Goal: Communication & Community: Answer question/provide support

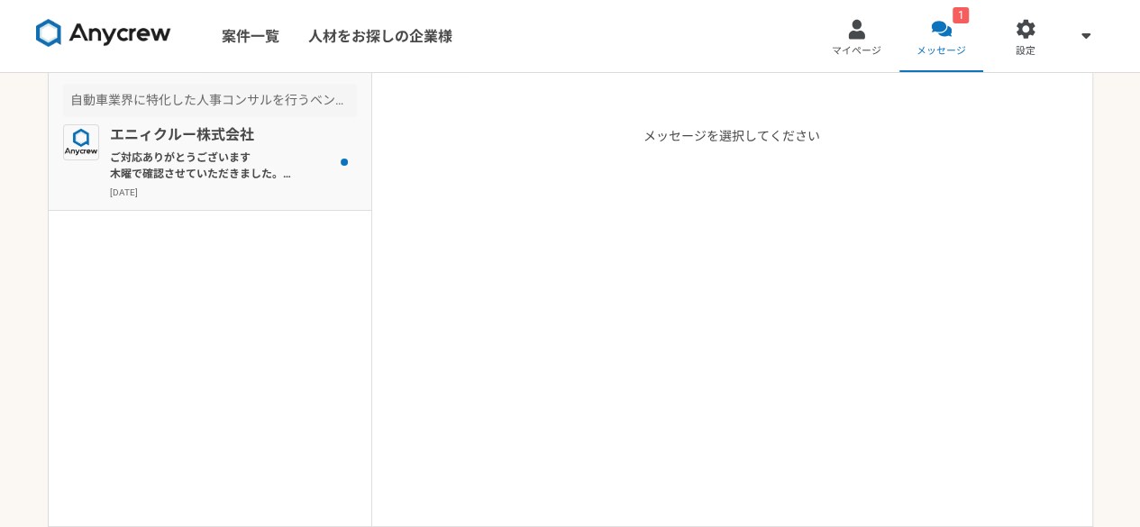
click at [245, 163] on p "ご対応ありがとうございます 木曜で確認させていただきました。 当日はよろしくお願いいたします。" at bounding box center [221, 166] width 223 height 32
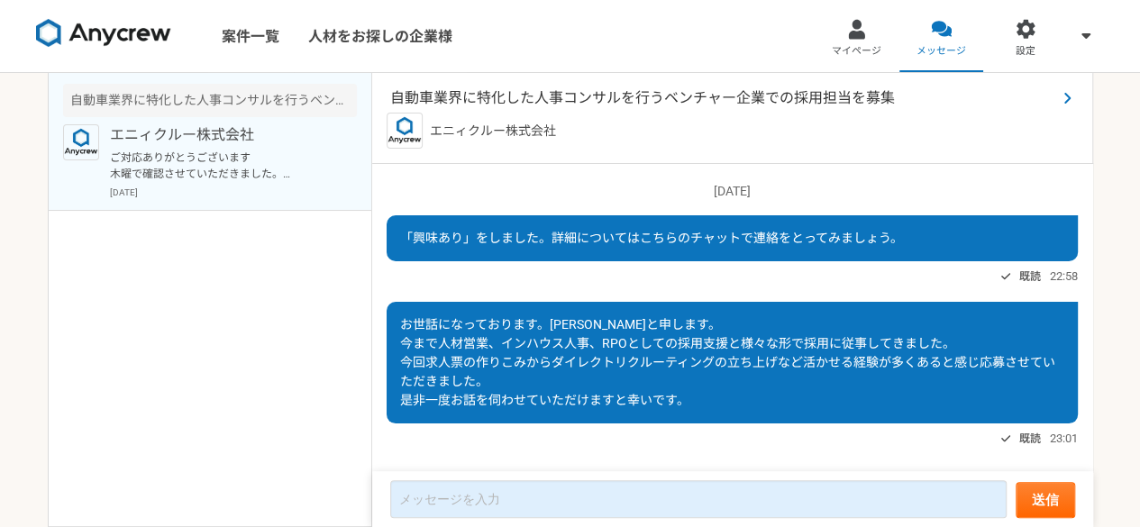
click at [598, 103] on span "自動車業界に特化した人事コンサルを行うベンチャー企業での採用担当を募集" at bounding box center [723, 98] width 666 height 22
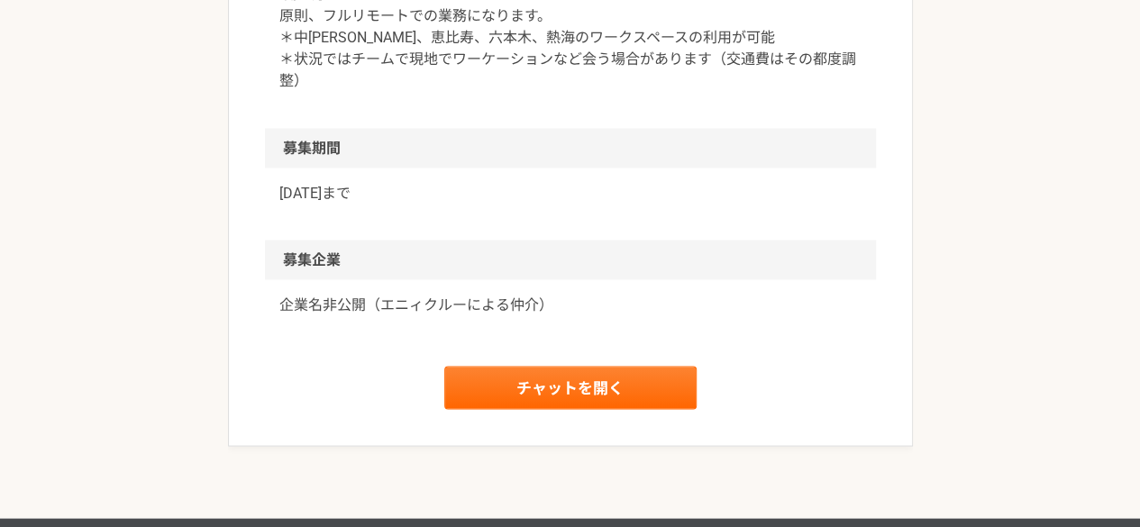
scroll to position [1670, 0]
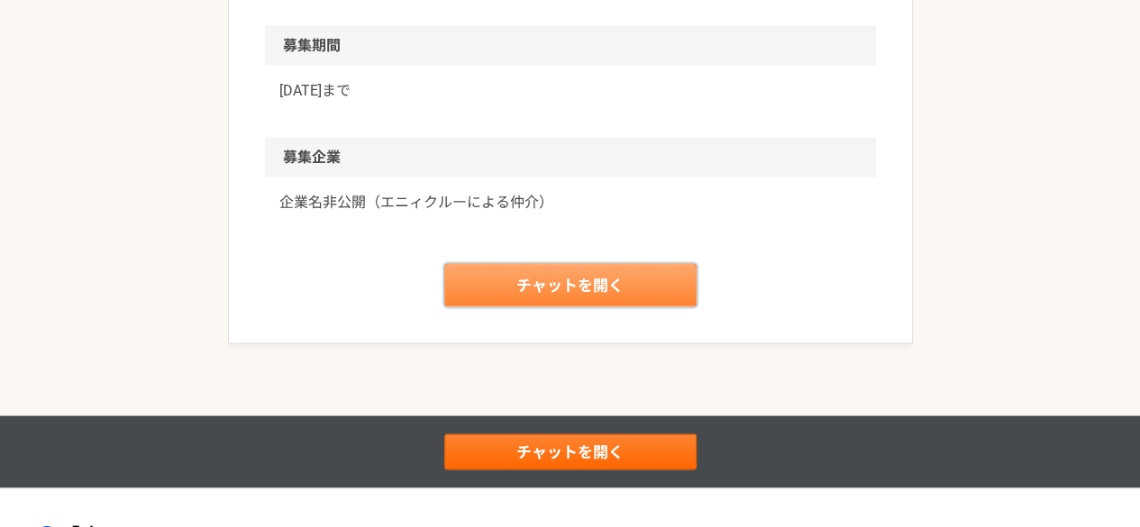
click at [519, 273] on link "チャットを開く" at bounding box center [570, 284] width 252 height 43
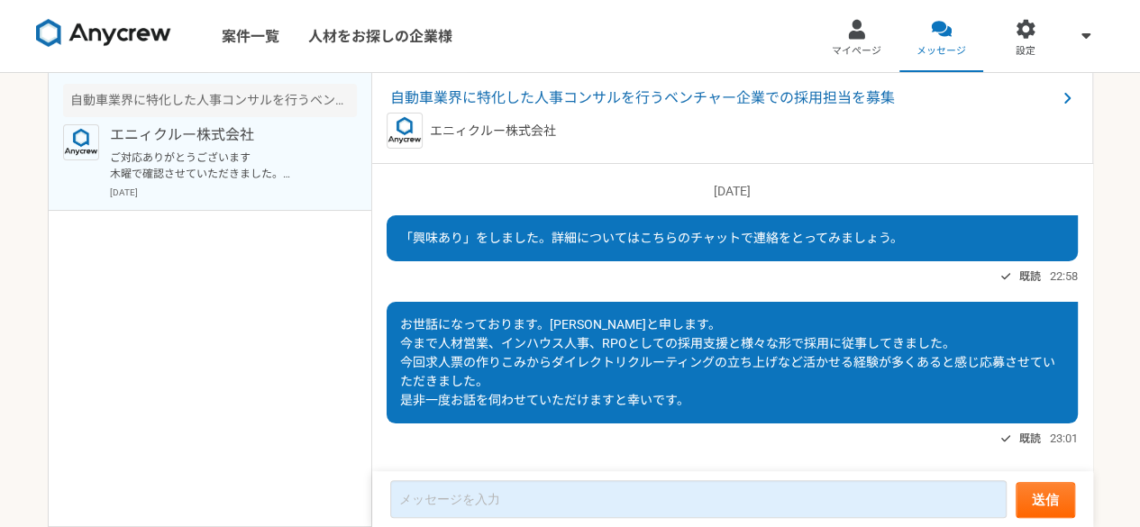
scroll to position [795, 0]
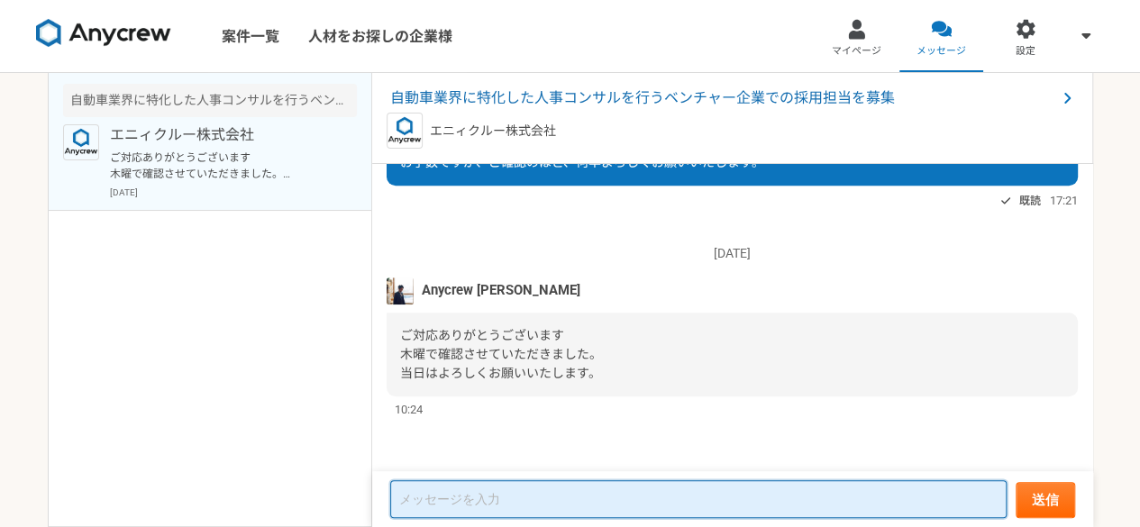
click at [464, 506] on textarea at bounding box center [698, 499] width 617 height 38
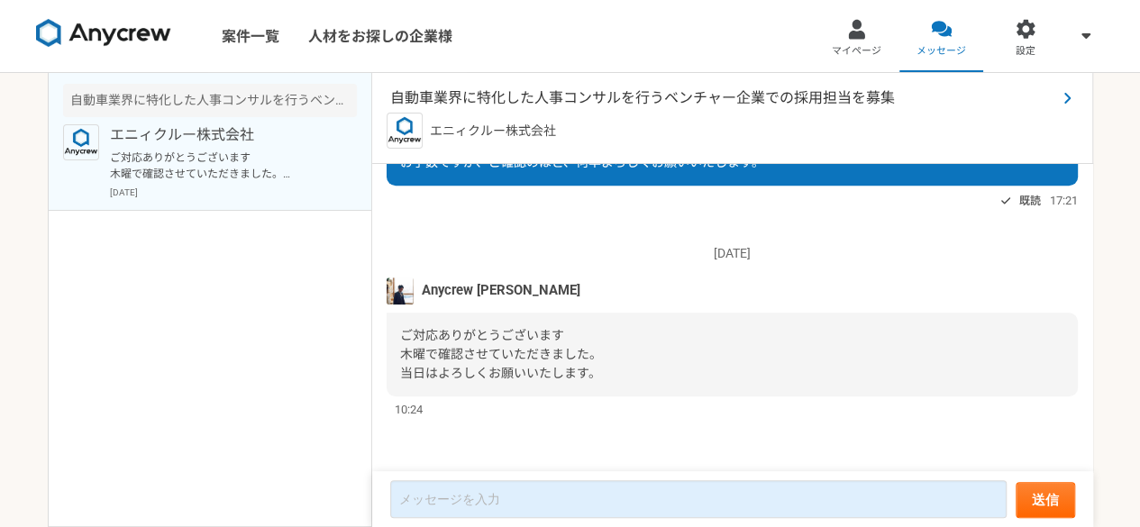
click at [516, 91] on span "自動車業界に特化した人事コンサルを行うベンチャー企業での採用担当を募集" at bounding box center [723, 98] width 666 height 22
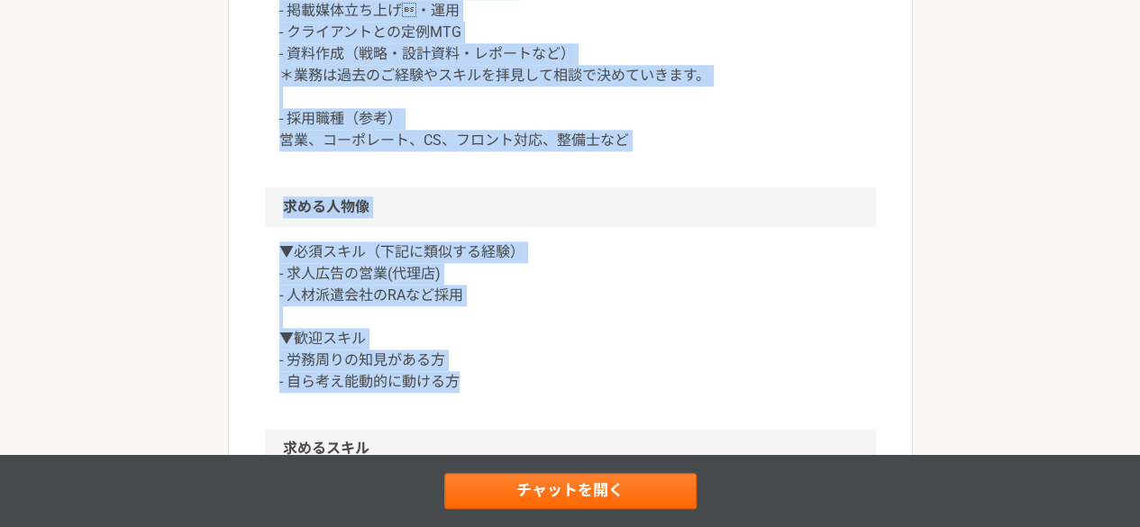
scroll to position [959, 0]
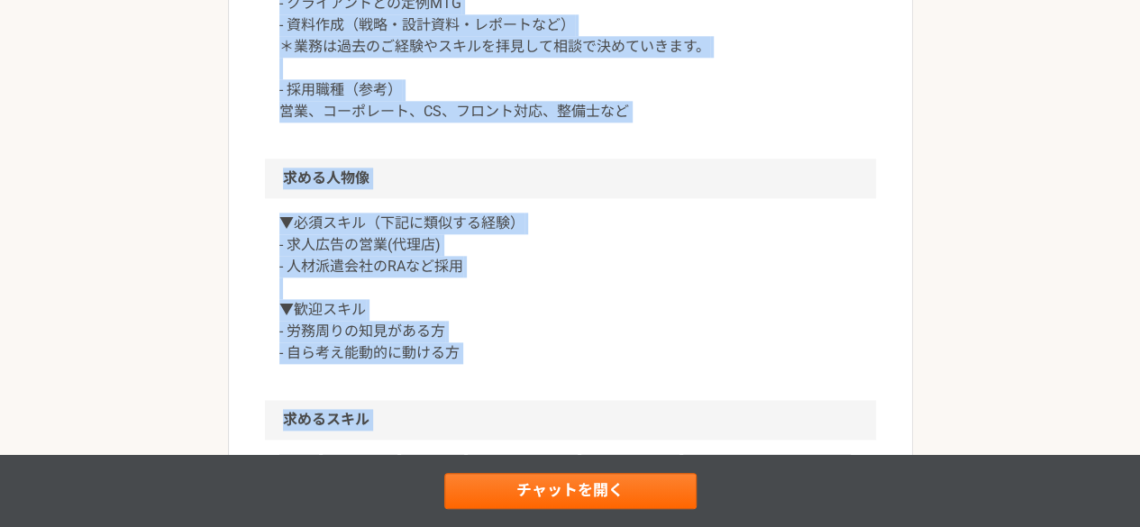
drag, startPoint x: 266, startPoint y: 69, endPoint x: 628, endPoint y: 439, distance: 517.6
click at [628, 439] on article "バックオフィス 自動車業界に特化した人事コンサルを行うベンチャー企業での採用担当を募集 業務委託 企業名非公開（エニィクルーによる仲介） 募集職種 バックオフ…" at bounding box center [570, 102] width 685 height 1905
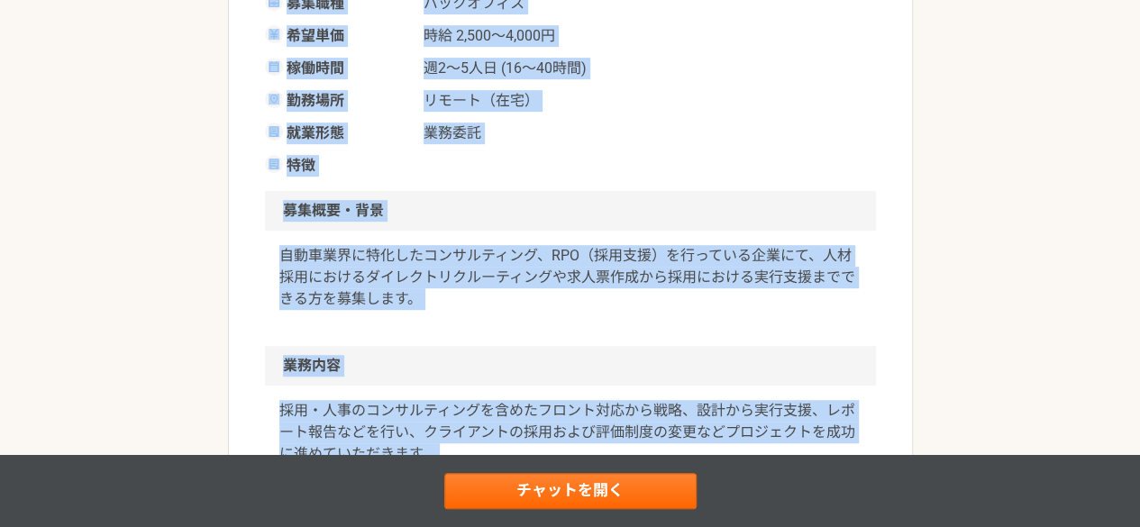
scroll to position [0, 0]
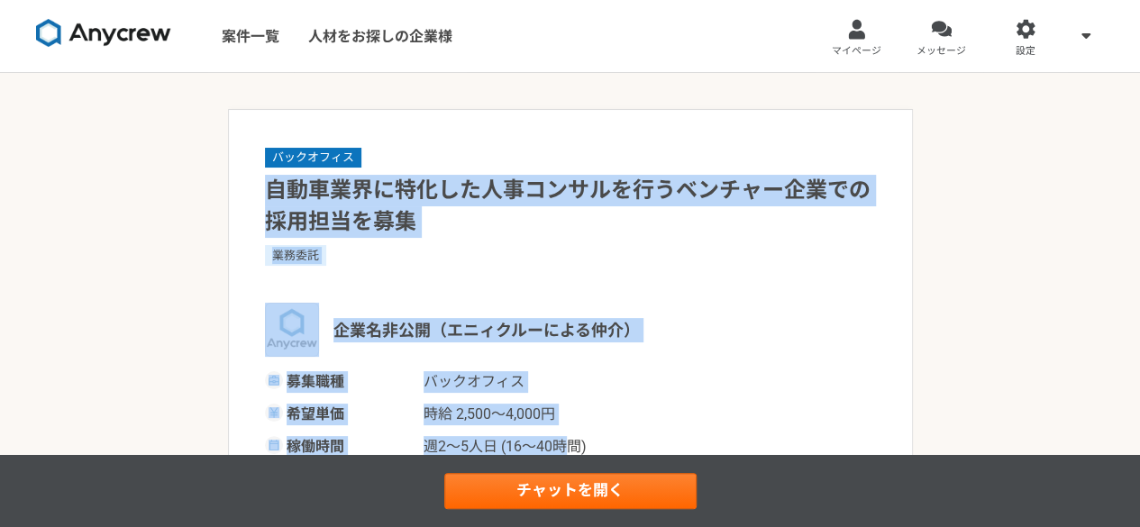
drag, startPoint x: 267, startPoint y: 187, endPoint x: 546, endPoint y: 424, distance: 366.5
click at [554, 426] on div "バックオフィス 自動車業界に特化した人事コンサルを行うベンチャー企業での採用担当を募集 業務委託 企業名非公開（エニィクルーによる仲介） 募集職種 バックオフ…" at bounding box center [570, 350] width 611 height 409
click at [476, 369] on div "バックオフィス 自動車業界に特化した人事コンサルを行うベンチャー企業での採用担当を募集 業務委託 企業名非公開（エニィクルーによる仲介） 募集職種 バックオフ…" at bounding box center [570, 350] width 611 height 409
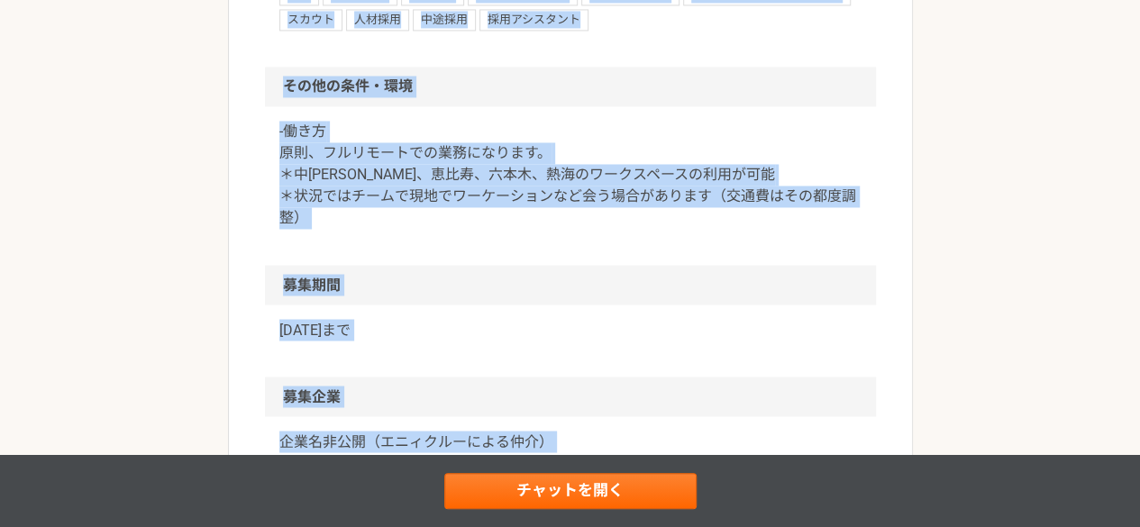
scroll to position [1514, 0]
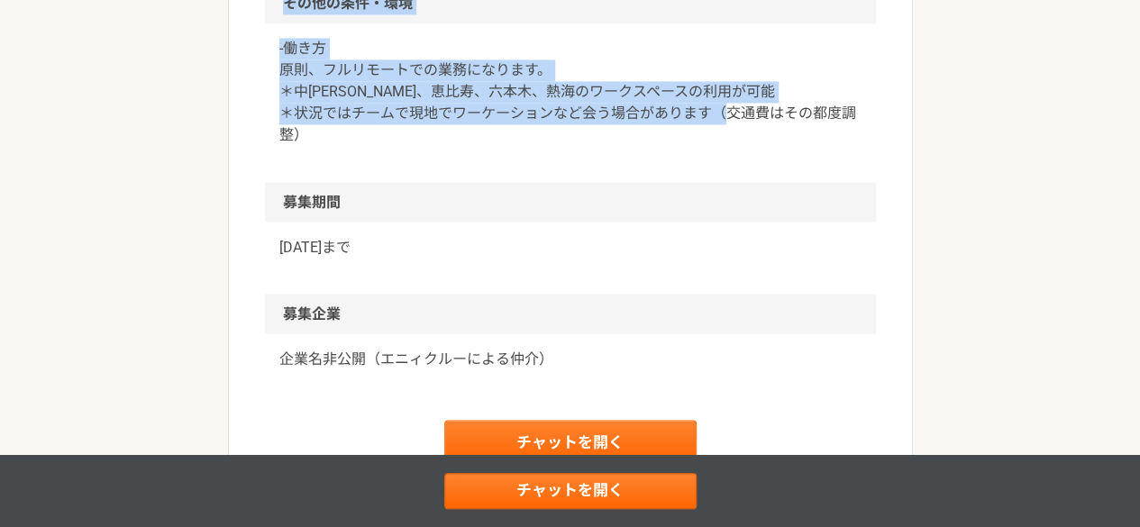
drag, startPoint x: 263, startPoint y: 185, endPoint x: 402, endPoint y: 143, distance: 144.9
copy article "loremipsumdolorsitametconsecteturad elit seddoe（temporincid） utla etdolor magn …"
